Goal: Navigation & Orientation: Find specific page/section

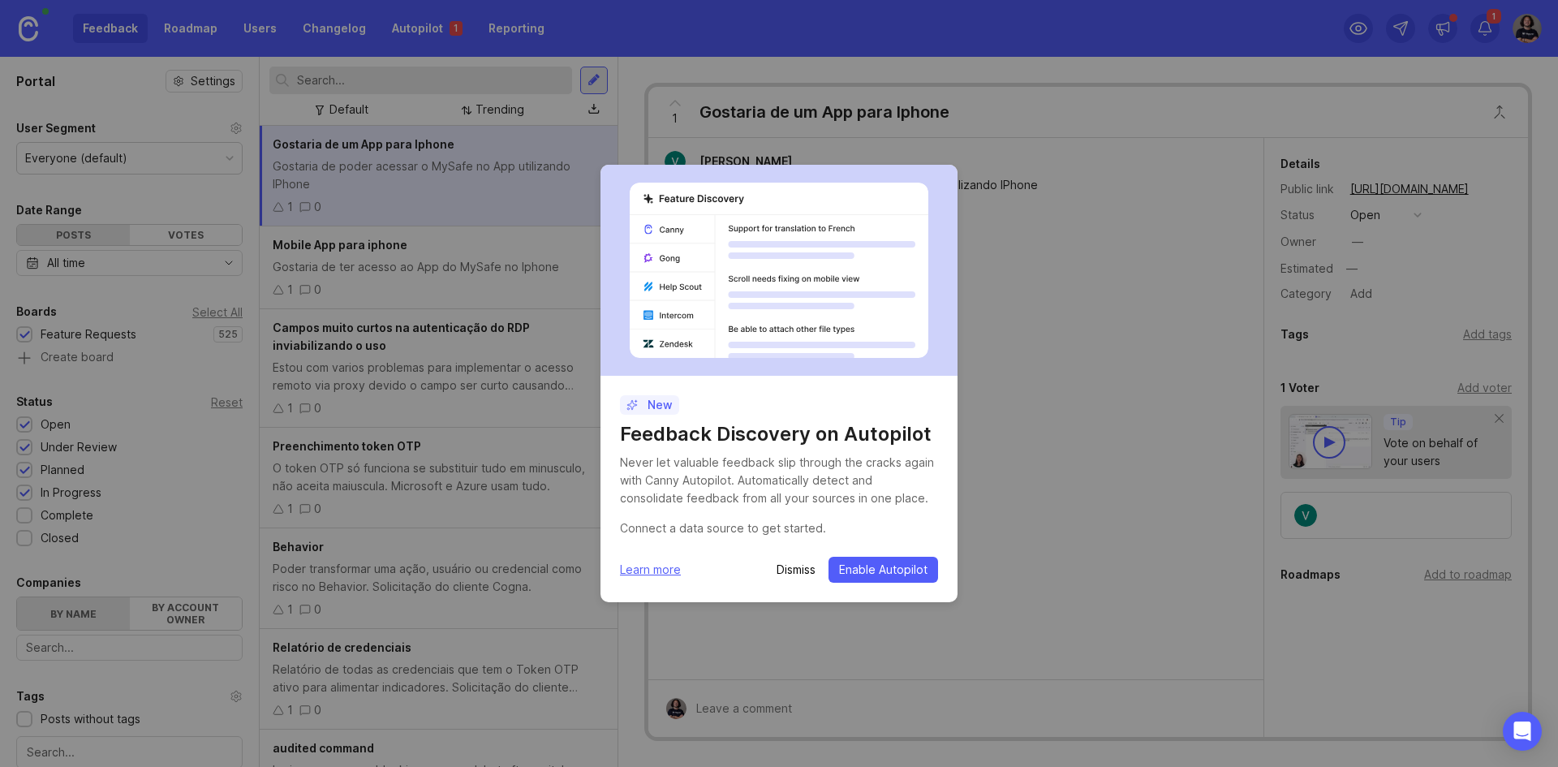
click at [791, 574] on p "Dismiss" at bounding box center [796, 570] width 39 height 16
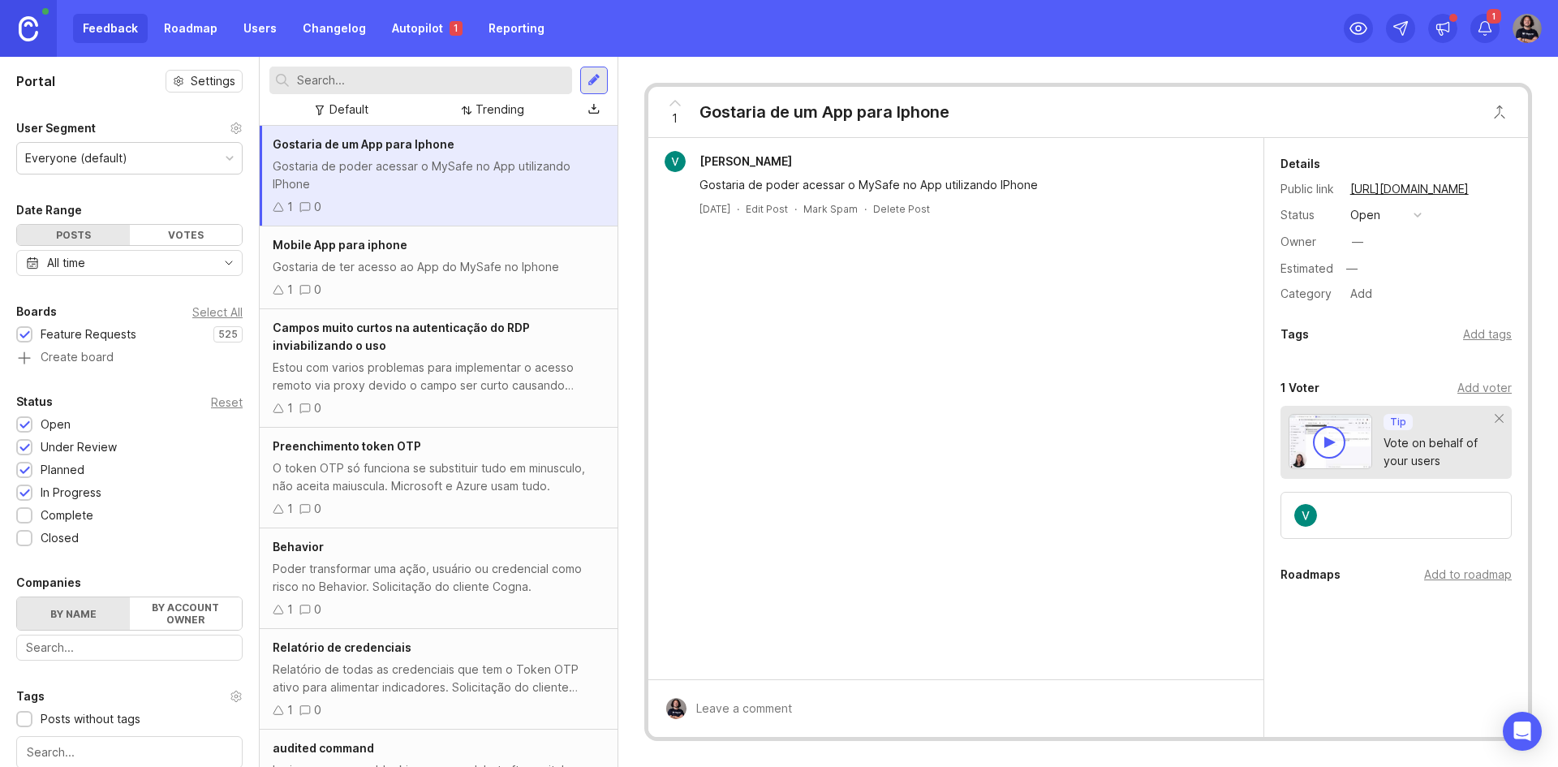
click at [431, 32] on link "Autopilot 1" at bounding box center [427, 28] width 90 height 29
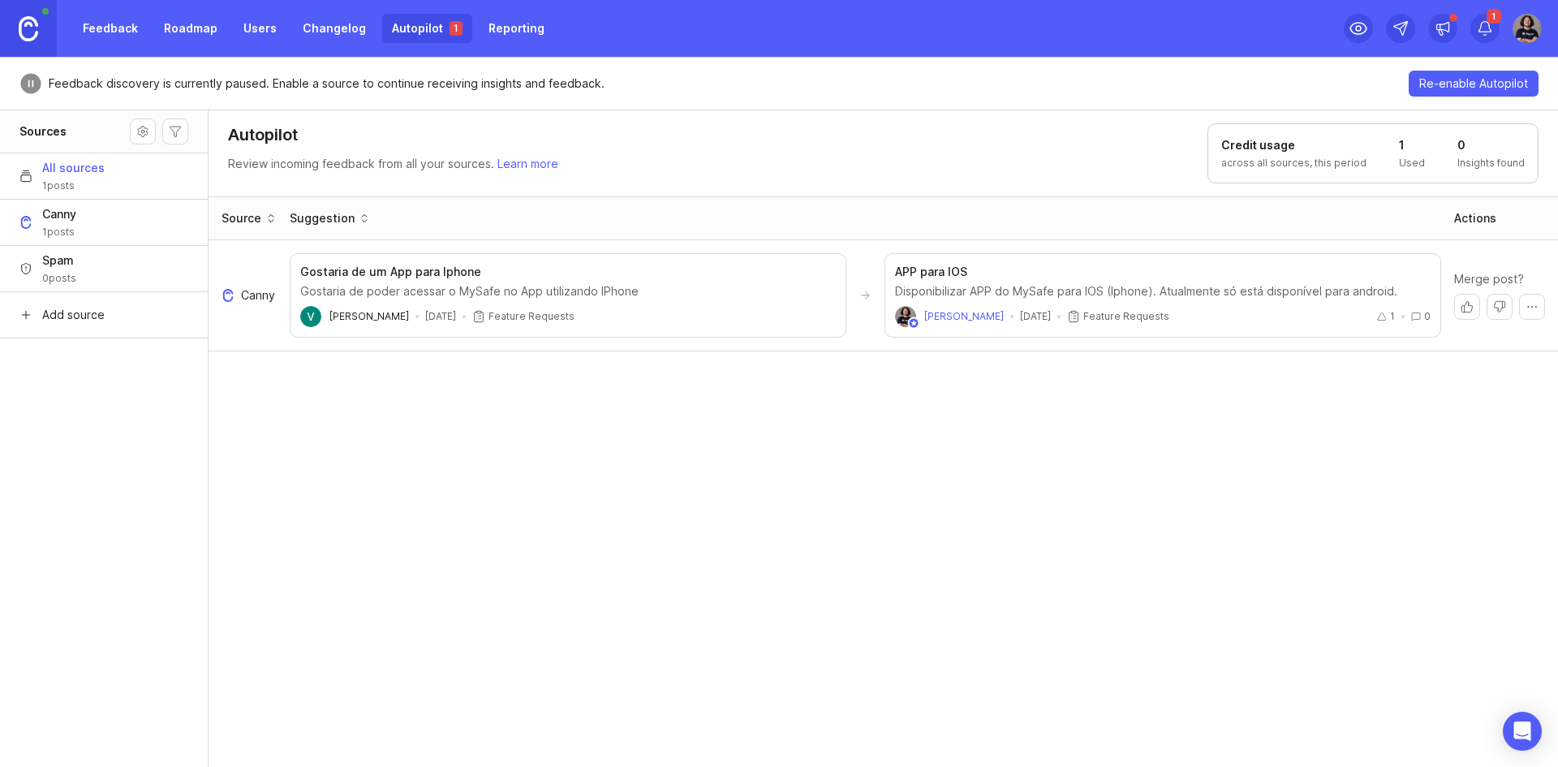
click at [154, 33] on link "Roadmap" at bounding box center [190, 28] width 73 height 29
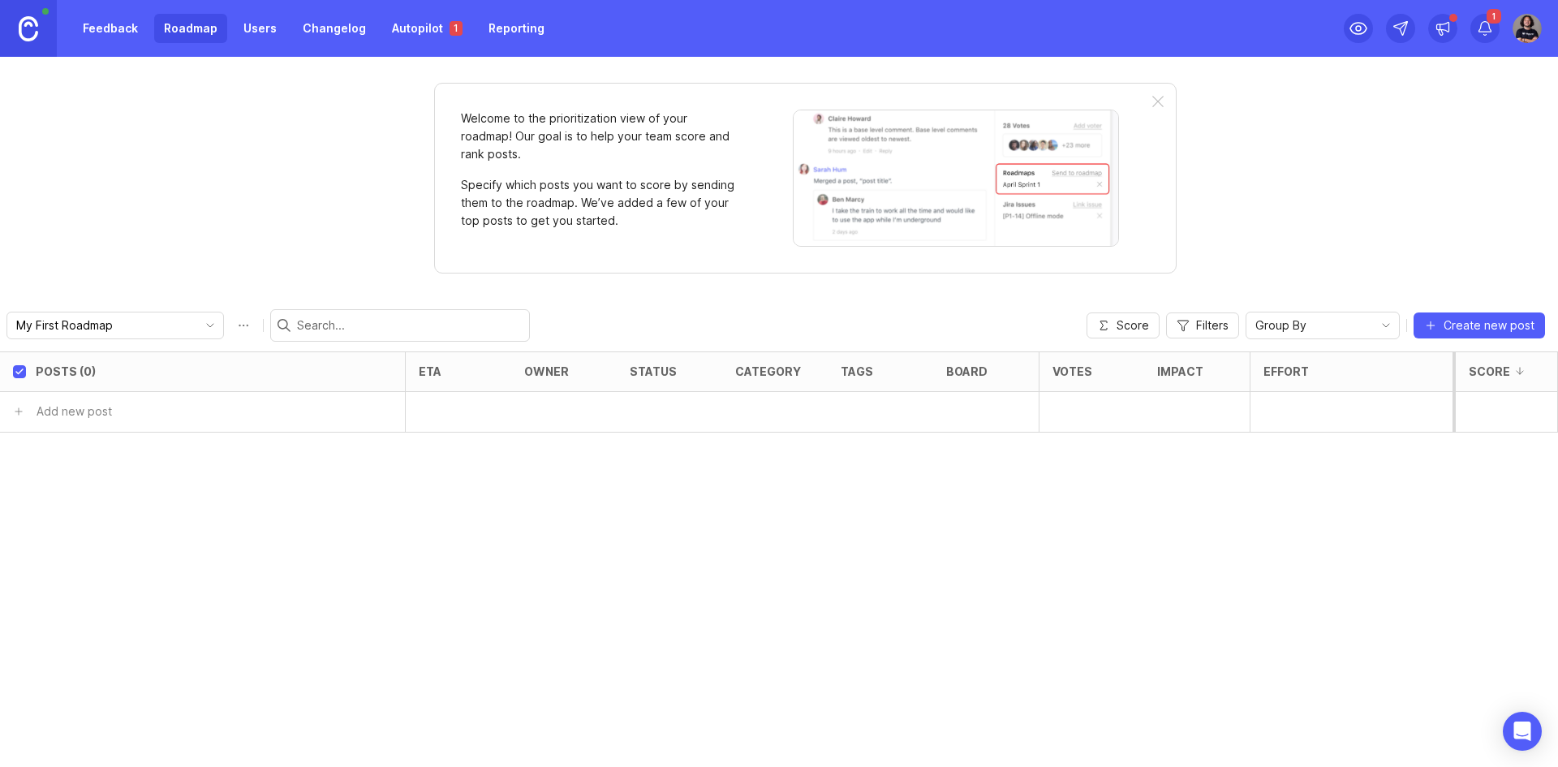
click at [114, 32] on link "Feedback" at bounding box center [110, 28] width 75 height 29
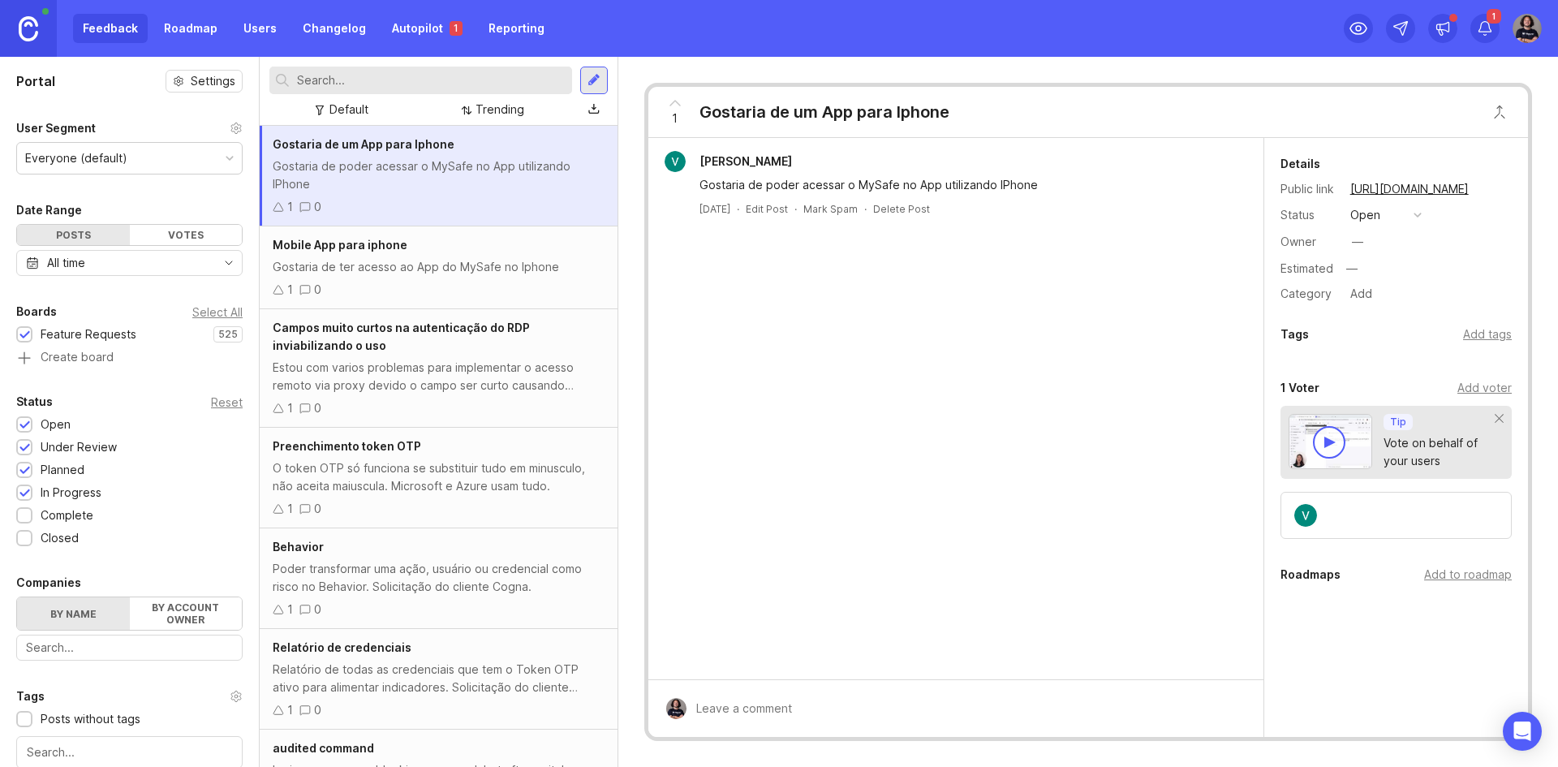
click at [387, 19] on link "Autopilot 1" at bounding box center [427, 28] width 90 height 29
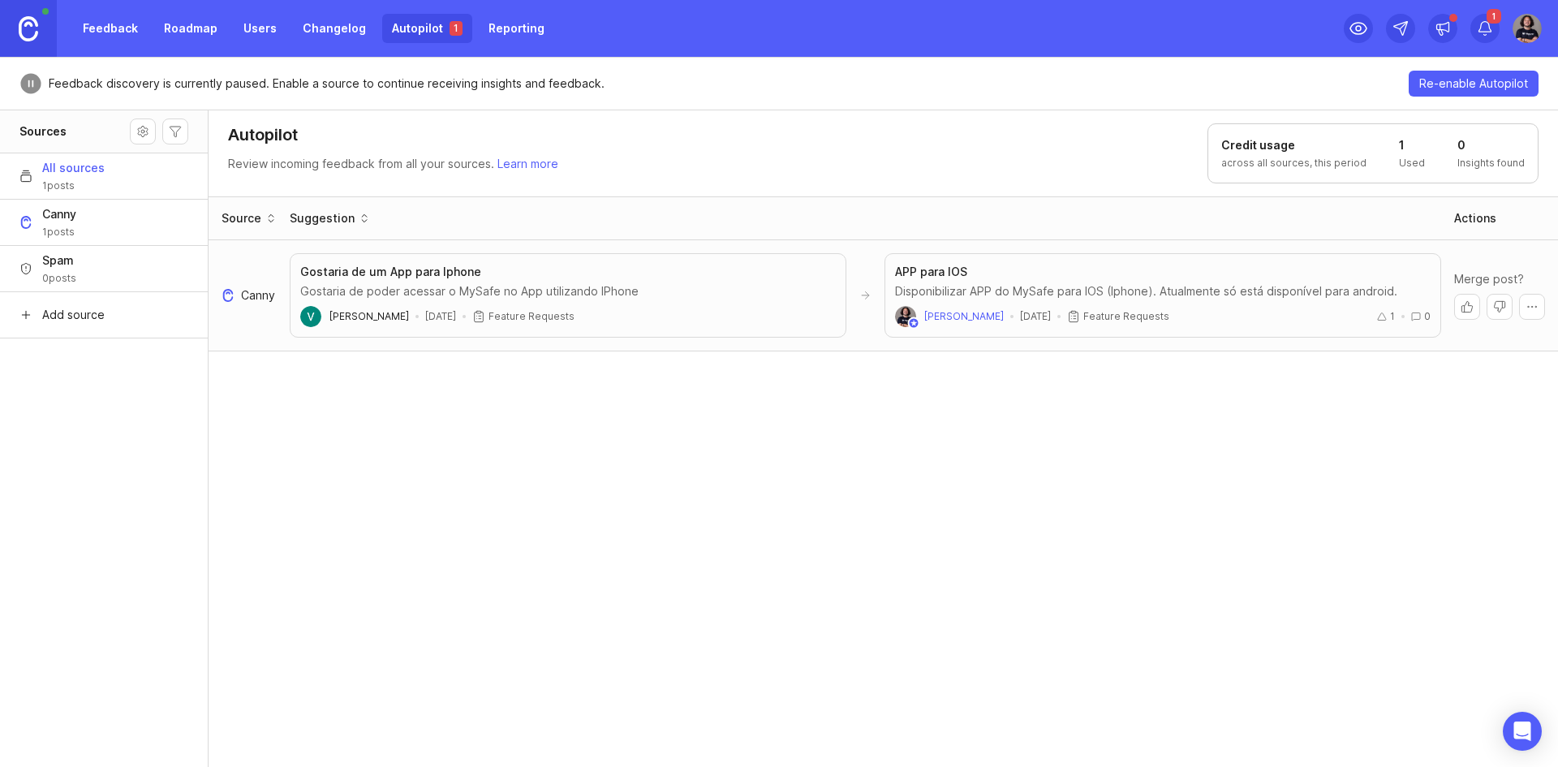
click at [127, 20] on link "Feedback" at bounding box center [110, 28] width 75 height 29
